Goal: Information Seeking & Learning: Learn about a topic

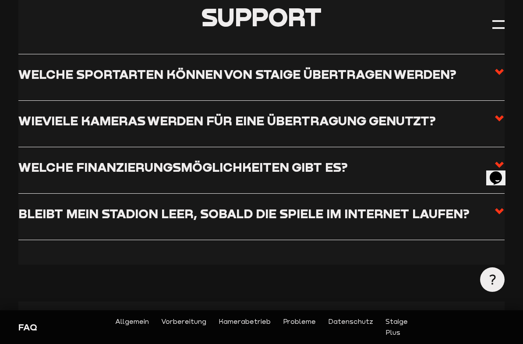
click at [500, 70] on use at bounding box center [499, 72] width 9 height 6
click at [0, 0] on input "Welche Sportarten können von Staige übertragen werden?" at bounding box center [0, 0] width 0 height 0
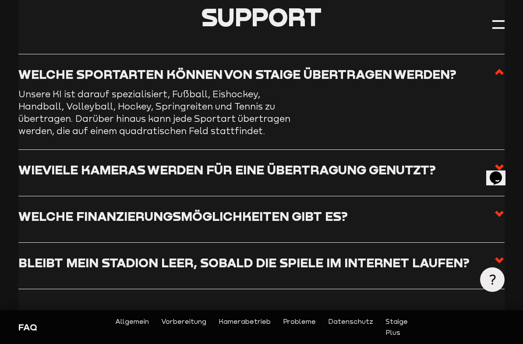
click at [503, 82] on span at bounding box center [499, 77] width 11 height 21
click at [0, 0] on input "Welche Sportarten können von Staige übertragen werden?" at bounding box center [0, 0] width 0 height 0
click at [503, 77] on span at bounding box center [499, 77] width 11 height 21
click at [0, 0] on input "Welche Sportarten können von Staige übertragen werden?" at bounding box center [0, 0] width 0 height 0
click at [426, 176] on label "Wieviele Kameras werden für eine Übertragung genutzt?" at bounding box center [261, 172] width 486 height 21
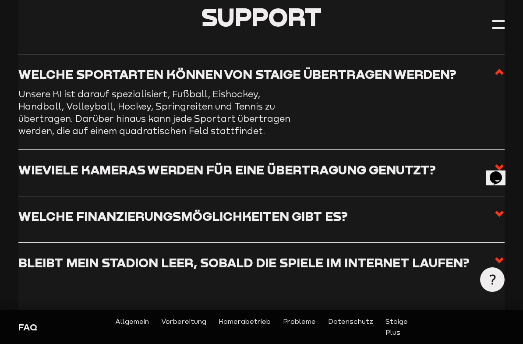
click at [0, 0] on input "Wieviele Kameras werden für eine Übertragung genutzt?" at bounding box center [0, 0] width 0 height 0
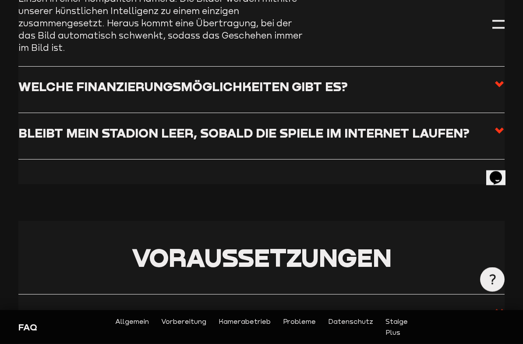
scroll to position [354, 0]
click at [406, 80] on label "Welche Finanzierungsmöglichkeiten gibt es?" at bounding box center [261, 89] width 486 height 21
click at [0, 0] on input "Welche Finanzierungsmöglichkeiten gibt es?" at bounding box center [0, 0] width 0 height 0
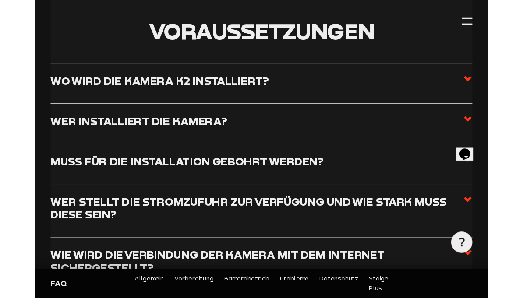
scroll to position [550, 0]
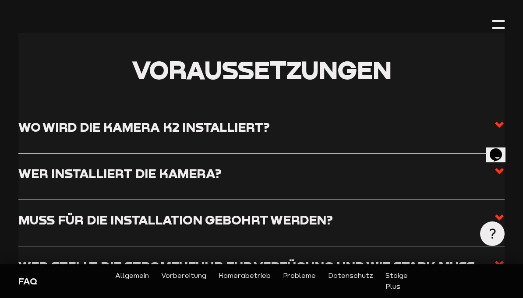
click at [395, 125] on label "Wo wird die Kamera K2 installiert?" at bounding box center [261, 129] width 486 height 21
click at [0, 0] on input "Wo wird die Kamera K2 installiert?" at bounding box center [0, 0] width 0 height 0
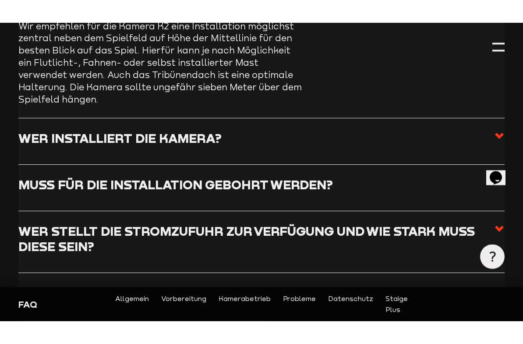
scroll to position [611, 0]
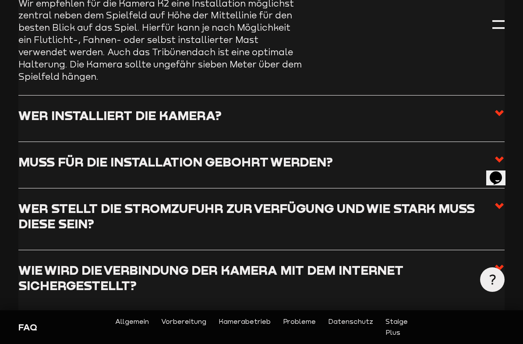
click at [423, 108] on label "Wer installiert die Kamera?" at bounding box center [261, 118] width 486 height 21
click at [0, 0] on input "Wer installiert die Kamera?" at bounding box center [0, 0] width 0 height 0
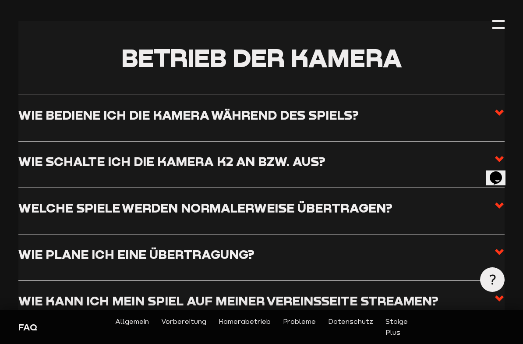
scroll to position [1042, 0]
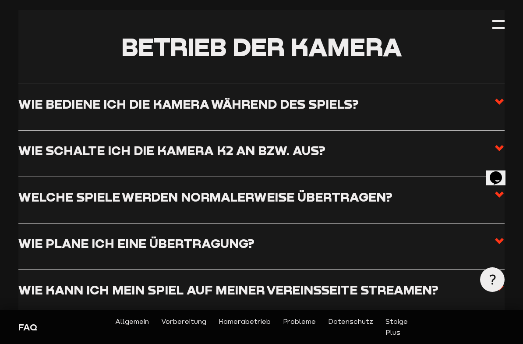
click at [329, 96] on h3 "Wie bediene ich die Kamera während des Spiels?" at bounding box center [188, 103] width 340 height 15
click at [0, 0] on input "Wie bediene ich die Kamera während des Spiels?" at bounding box center [0, 0] width 0 height 0
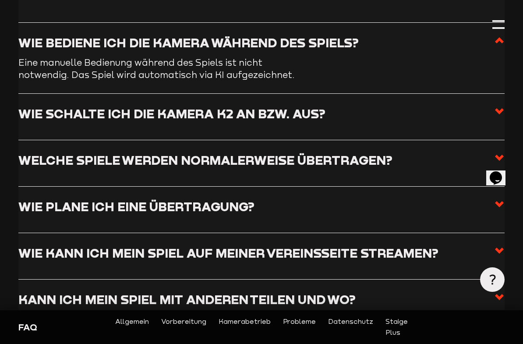
click at [317, 152] on h3 "Welche Spiele werden normalerweise übertragen?" at bounding box center [205, 159] width 374 height 15
click at [0, 0] on input "Welche Spiele werden normalerweise übertragen?" at bounding box center [0, 0] width 0 height 0
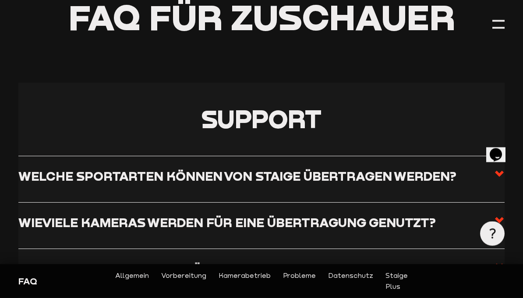
scroll to position [0, 0]
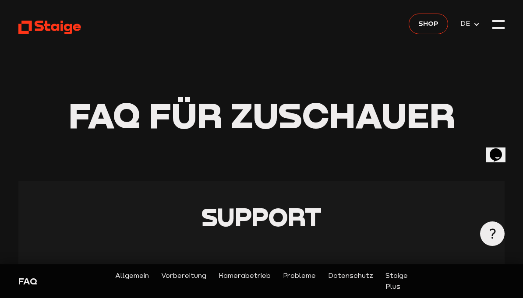
click at [63, 32] on icon at bounding box center [49, 27] width 63 height 15
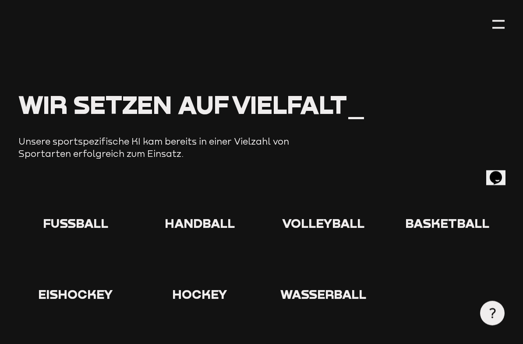
scroll to position [720, 0]
click at [72, 217] on div "Fußball Handball Volleyball Basketball Eishockey Hockey" at bounding box center [261, 242] width 486 height 117
click at [74, 215] on span "Fußball" at bounding box center [75, 222] width 65 height 15
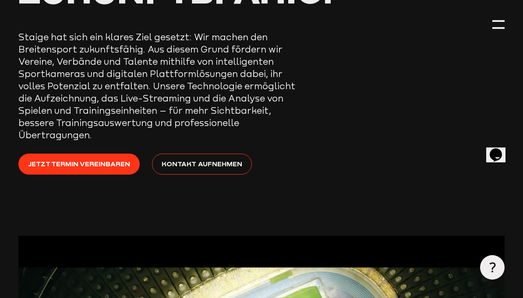
scroll to position [0, 0]
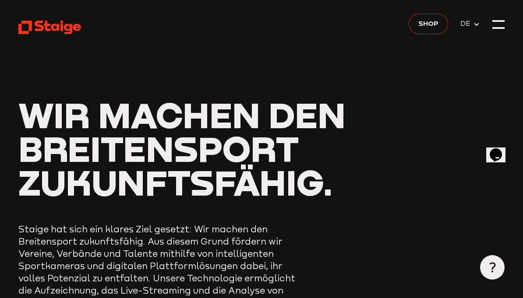
click at [437, 26] on span "Shop" at bounding box center [428, 23] width 20 height 11
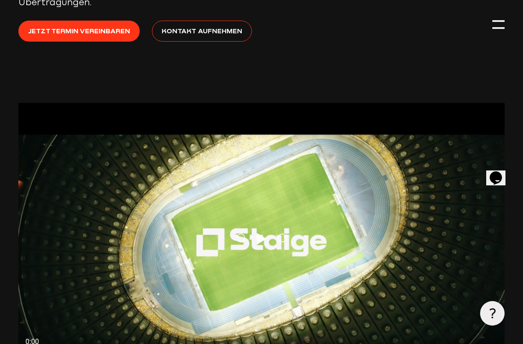
scroll to position [390, 0]
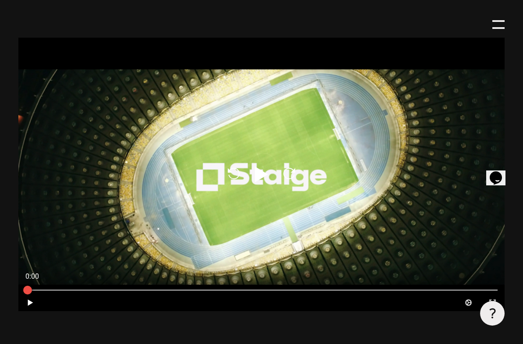
click at [254, 164] on icon "Play" at bounding box center [261, 174] width 21 height 21
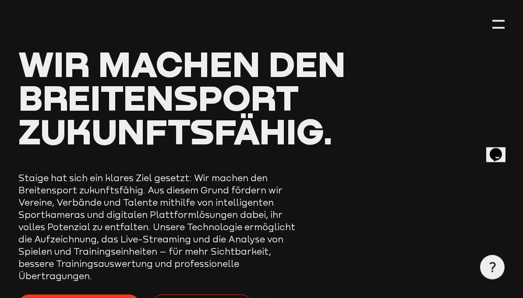
scroll to position [0, 0]
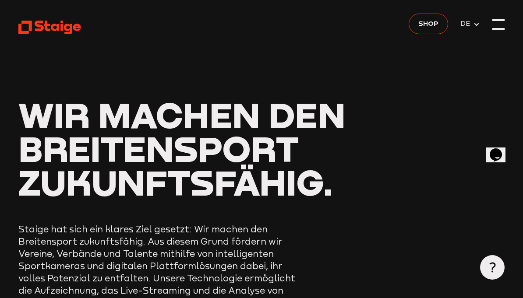
click at [504, 25] on div at bounding box center [498, 24] width 12 height 12
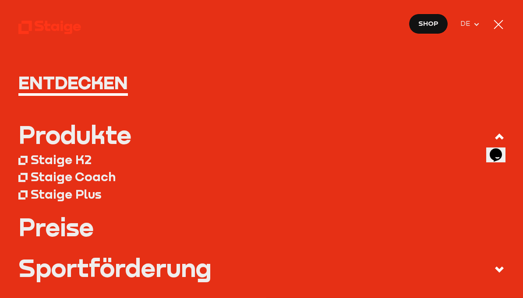
click at [61, 162] on div "Staige K2" at bounding box center [61, 159] width 61 height 15
click at [91, 270] on div "Sportförderung" at bounding box center [114, 268] width 193 height 25
click at [0, 0] on input "Sportförderung" at bounding box center [0, 0] width 0 height 0
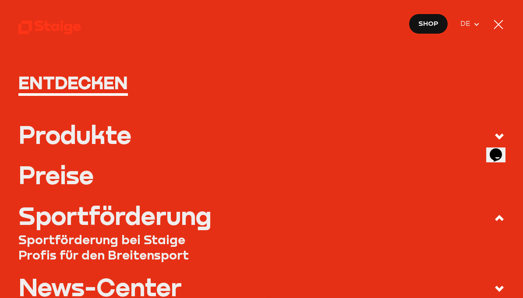
click at [496, 259] on link "Profis für den Breitensport" at bounding box center [261, 254] width 486 height 15
click at [141, 239] on link "Sportförderung bei Staige" at bounding box center [261, 239] width 486 height 15
click at [85, 181] on link "Preise" at bounding box center [261, 175] width 486 height 25
click at [107, 138] on div "Produkte" at bounding box center [74, 135] width 113 height 25
click at [0, 0] on input "Produkte" at bounding box center [0, 0] width 0 height 0
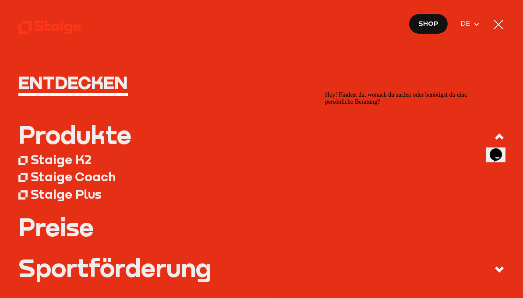
click at [76, 161] on div "Staige K2" at bounding box center [61, 159] width 61 height 15
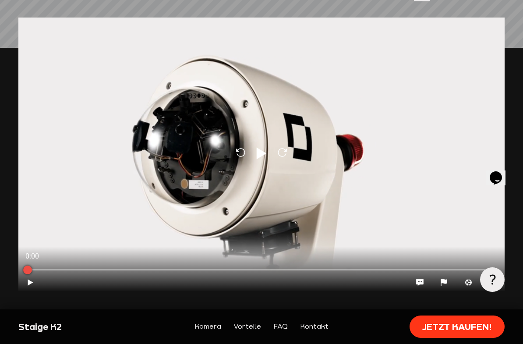
scroll to position [812, 0]
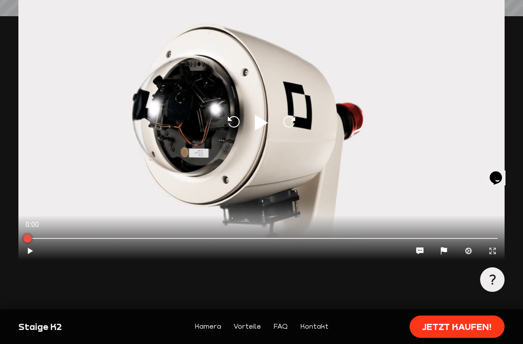
click at [258, 119] on icon at bounding box center [261, 123] width 13 height 16
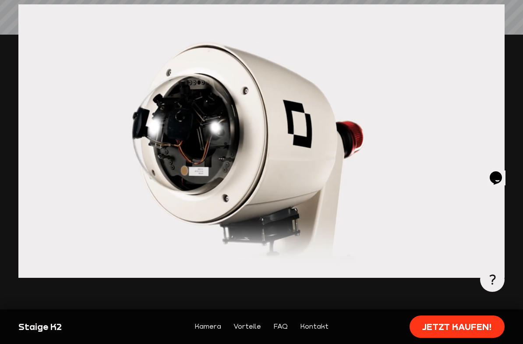
scroll to position [794, 0]
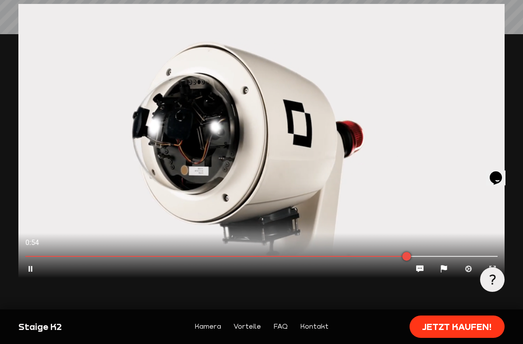
click at [437, 195] on div at bounding box center [261, 140] width 486 height 273
click at [28, 265] on icon at bounding box center [30, 268] width 5 height 6
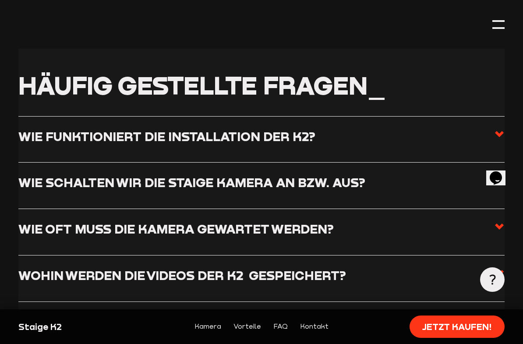
scroll to position [2810, 0]
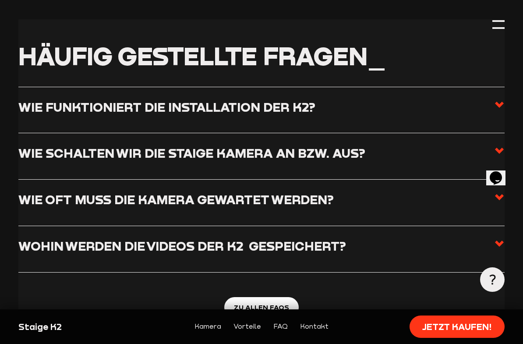
click at [494, 145] on icon at bounding box center [499, 150] width 11 height 11
click at [0, 0] on input "Wie schalten wir die Staige Kamera an bzw. aus?" at bounding box center [0, 0] width 0 height 0
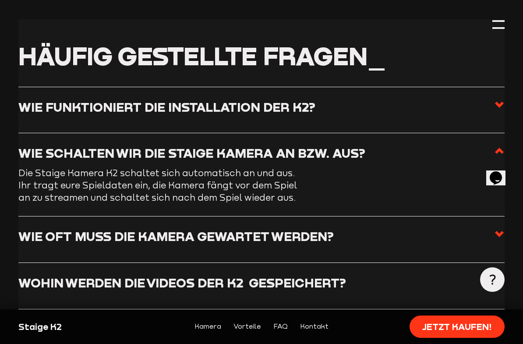
click at [495, 99] on icon at bounding box center [499, 104] width 11 height 11
click at [0, 0] on input "Wie funktioniert die Installation der K2?" at bounding box center [0, 0] width 0 height 0
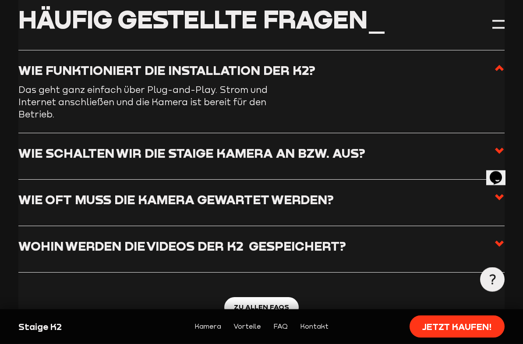
scroll to position [2846, 0]
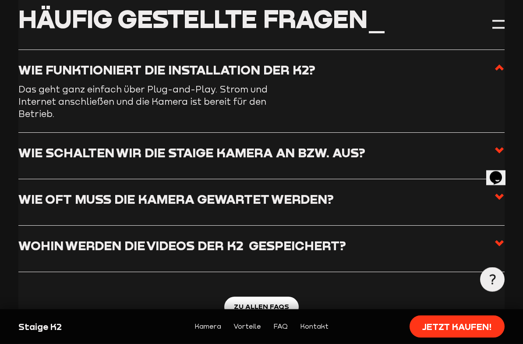
click at [502, 179] on li "Wie oft muss die Kamera gewartet werden? Unsere langjährige Erfahrung zeigt: Di…" at bounding box center [261, 202] width 486 height 46
click at [493, 192] on label "Wie oft muss die Kamera gewartet werden?" at bounding box center [261, 202] width 486 height 21
click at [0, 0] on input "Wie oft muss die Kamera gewartet werden?" at bounding box center [0, 0] width 0 height 0
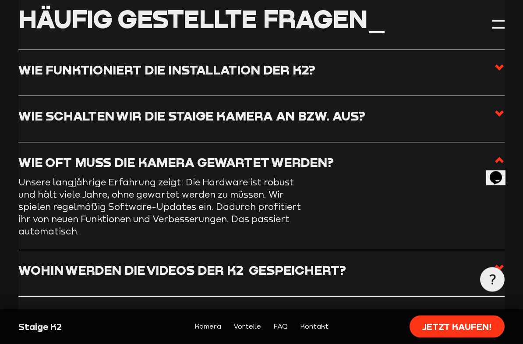
scroll to position [2847, 0]
click at [498, 262] on icon at bounding box center [499, 267] width 11 height 11
click at [0, 0] on input "Wohin werden die Videos der K2  gespeichert?" at bounding box center [0, 0] width 0 height 0
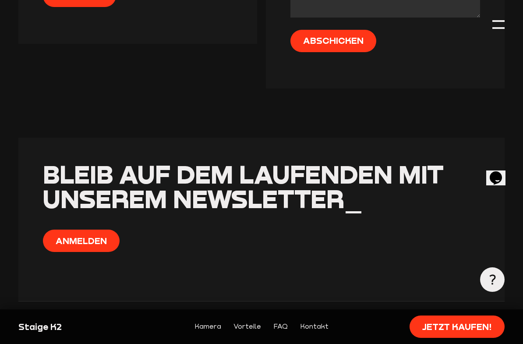
scroll to position [3659, 0]
